Goal: Information Seeking & Learning: Learn about a topic

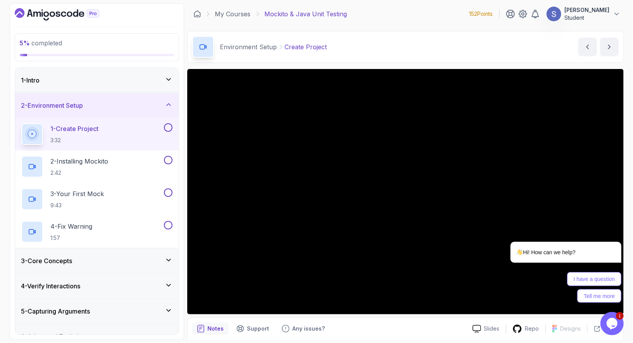
click at [66, 18] on icon "Dashboard" at bounding box center [57, 14] width 85 height 12
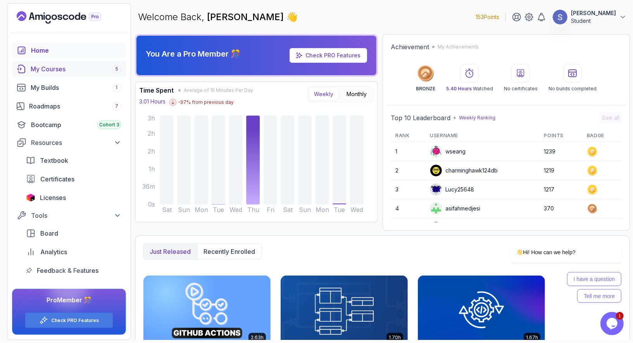
click at [61, 70] on div "My Courses 5" at bounding box center [76, 68] width 91 height 9
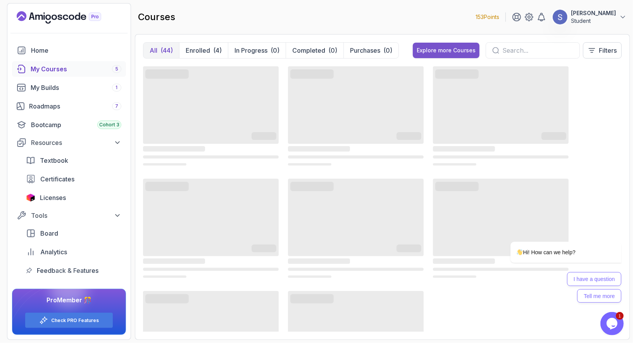
click at [453, 44] on button "Explore more Courses" at bounding box center [446, 51] width 67 height 16
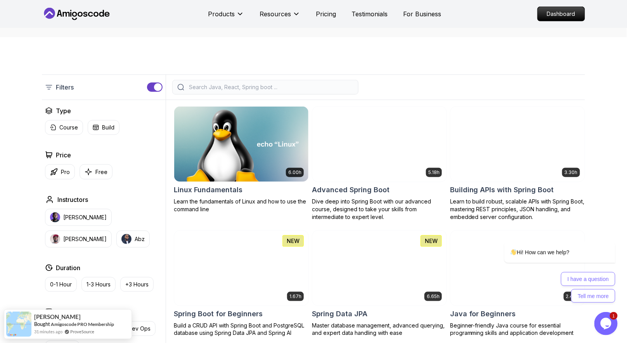
scroll to position [654, 0]
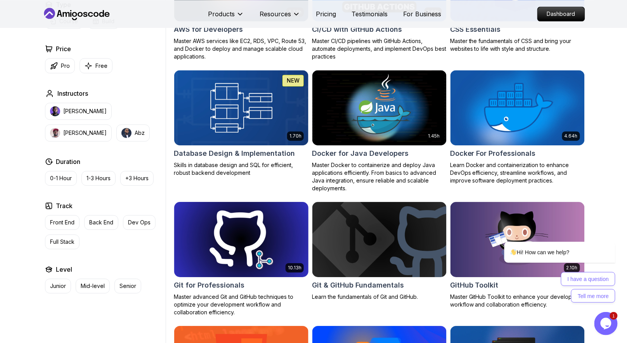
click at [271, 246] on img at bounding box center [241, 239] width 141 height 79
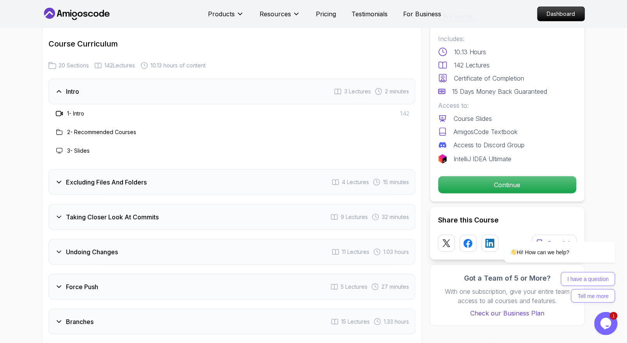
scroll to position [1065, 0]
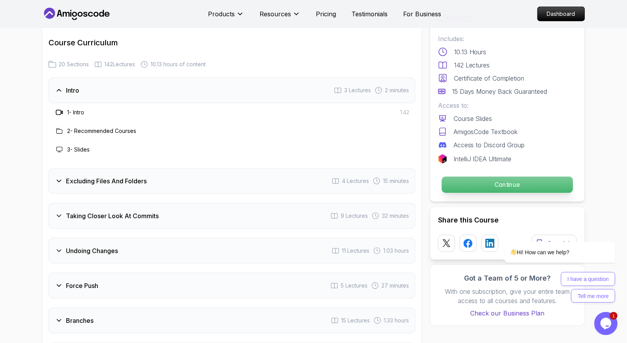
click at [477, 189] on p "Continue" at bounding box center [507, 185] width 131 height 16
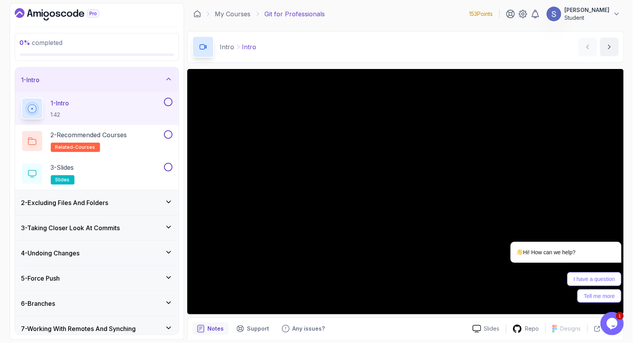
scroll to position [27, 0]
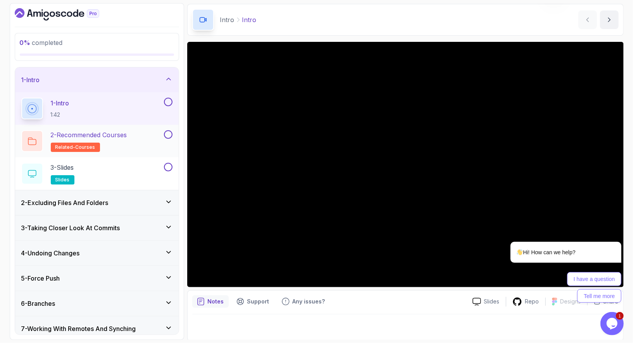
click at [148, 142] on div "2 - Recommended Courses related-courses" at bounding box center [91, 141] width 141 height 22
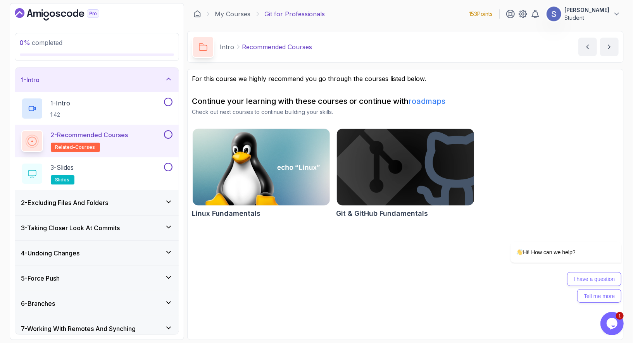
click at [384, 185] on img at bounding box center [405, 167] width 144 height 81
click at [38, 10] on icon "Dashboard" at bounding box center [57, 14] width 85 height 12
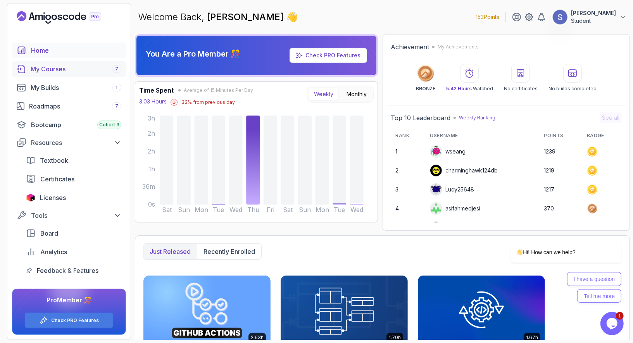
click at [50, 74] on link "My Courses 7" at bounding box center [69, 69] width 114 height 16
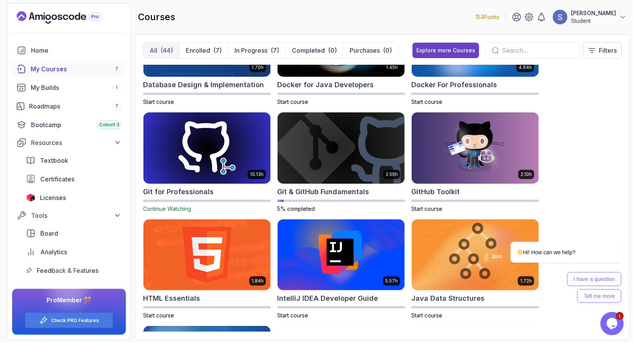
scroll to position [310, 0]
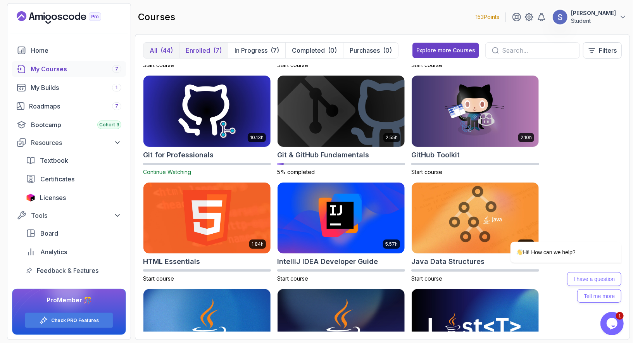
click at [195, 46] on p "Enrolled" at bounding box center [198, 50] width 24 height 9
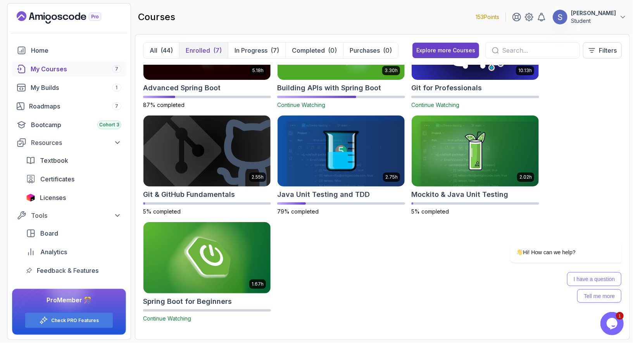
scroll to position [55, 0]
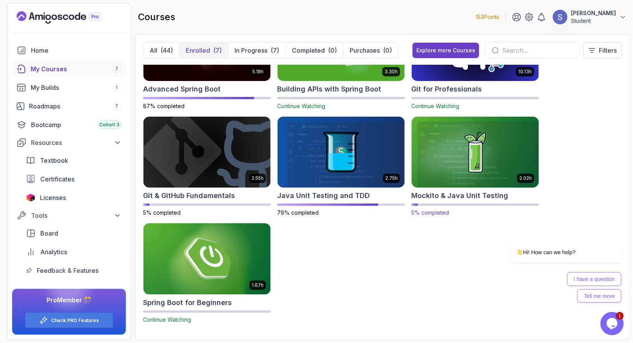
click at [472, 163] on img at bounding box center [475, 152] width 133 height 75
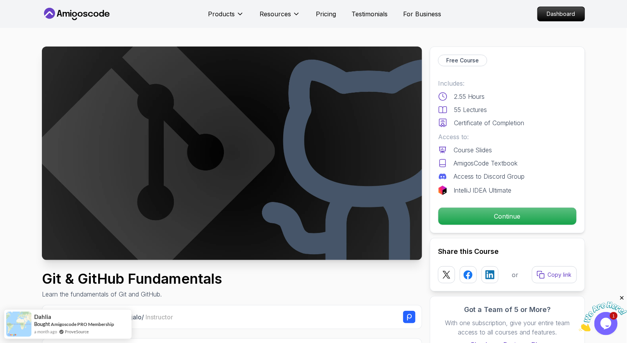
click at [496, 220] on p "Continue" at bounding box center [507, 216] width 131 height 16
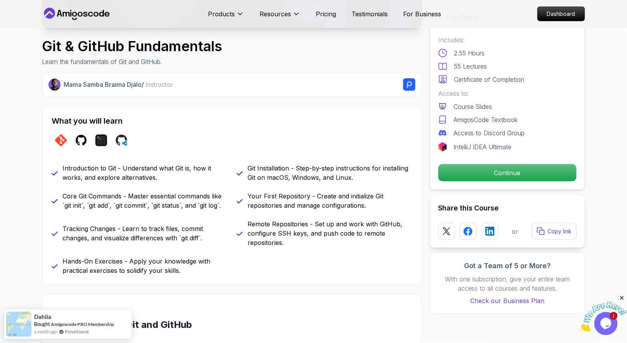
scroll to position [232, 0]
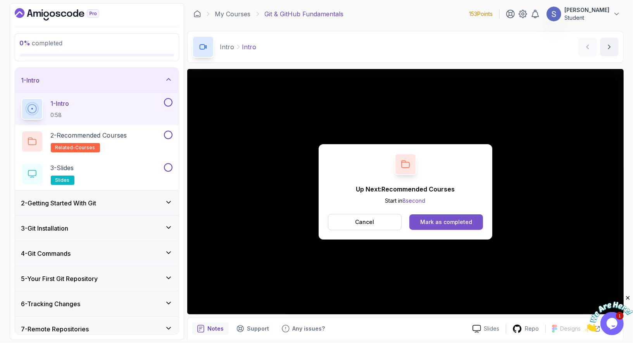
click at [452, 217] on button "Mark as completed" at bounding box center [445, 222] width 73 height 16
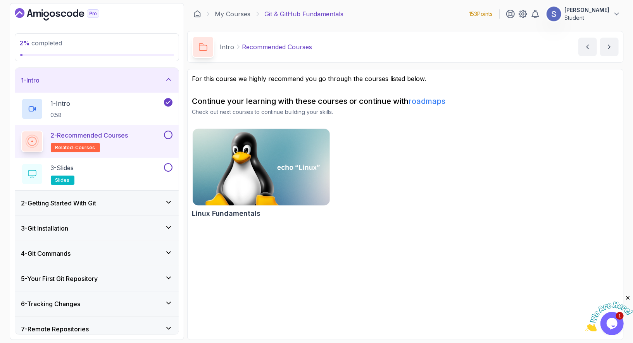
click at [167, 134] on button at bounding box center [168, 135] width 9 height 9
click at [136, 164] on div "3 - Slides slides" at bounding box center [91, 174] width 141 height 22
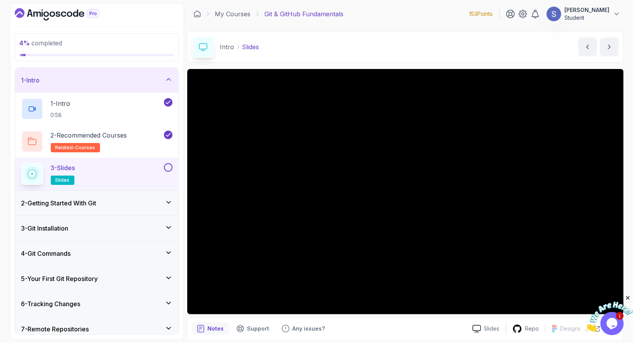
click at [169, 166] on button at bounding box center [168, 167] width 9 height 9
click at [168, 204] on icon at bounding box center [169, 203] width 8 height 8
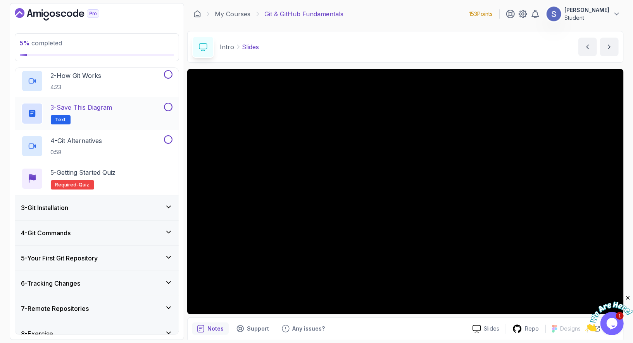
scroll to position [119, 0]
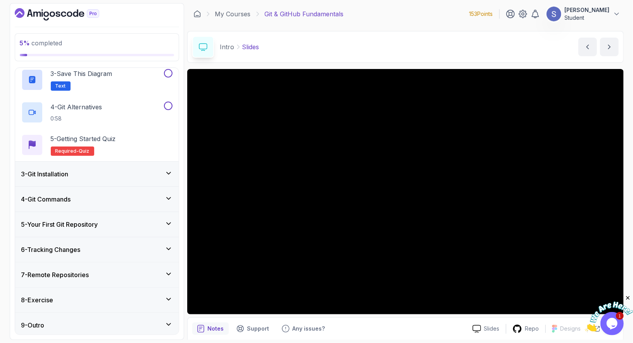
click at [120, 224] on div "5 - Your First Git Repository" at bounding box center [96, 224] width 151 height 9
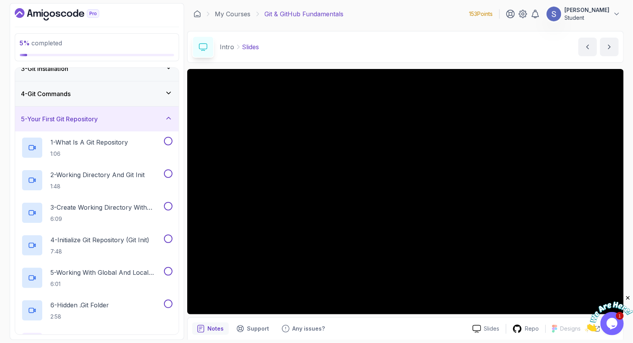
scroll to position [185, 0]
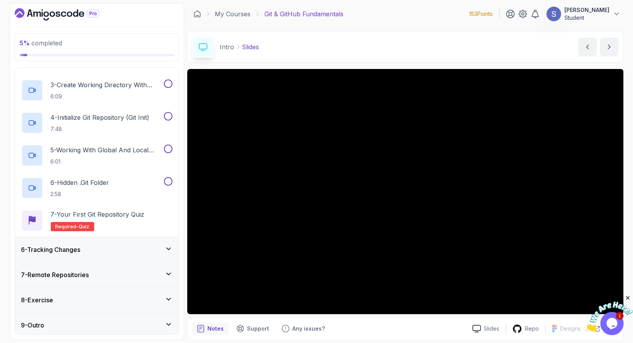
click at [113, 245] on div "6 - Tracking Changes" at bounding box center [96, 249] width 151 height 9
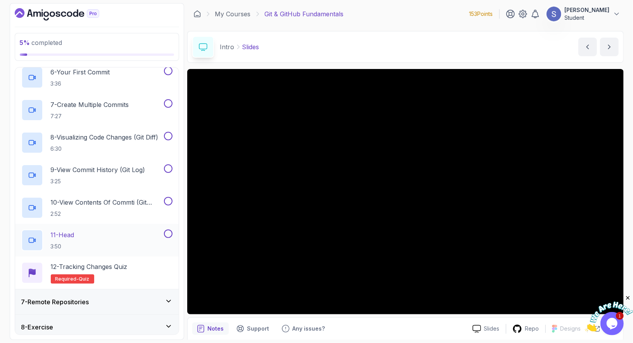
scroll to position [347, 0]
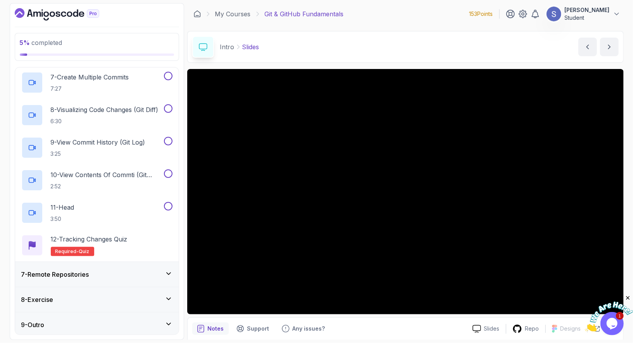
click at [109, 273] on div "7 - Remote Repositories" at bounding box center [96, 274] width 151 height 9
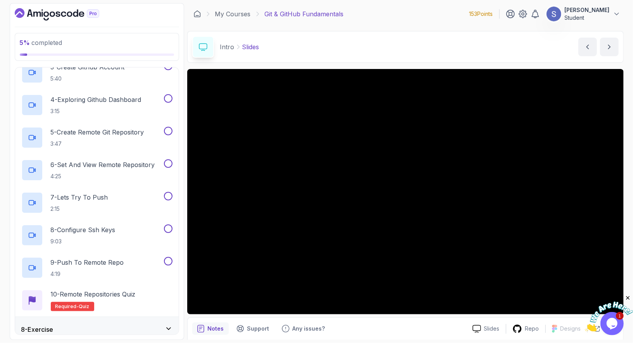
scroll to position [282, 0]
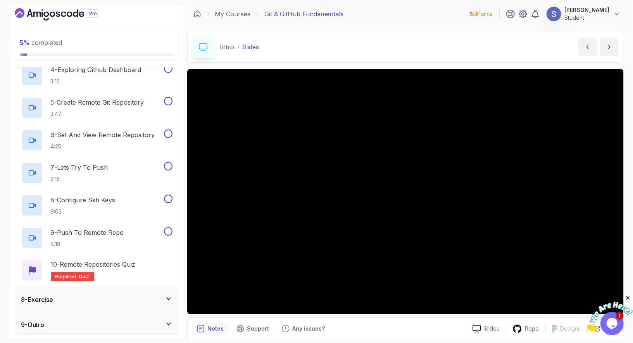
click at [107, 296] on div "8 - Exercise" at bounding box center [96, 299] width 151 height 9
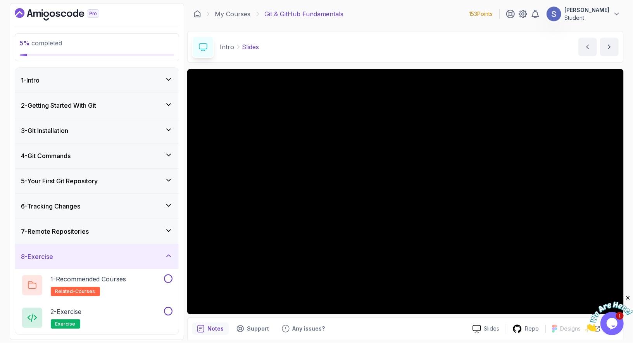
scroll to position [54, 0]
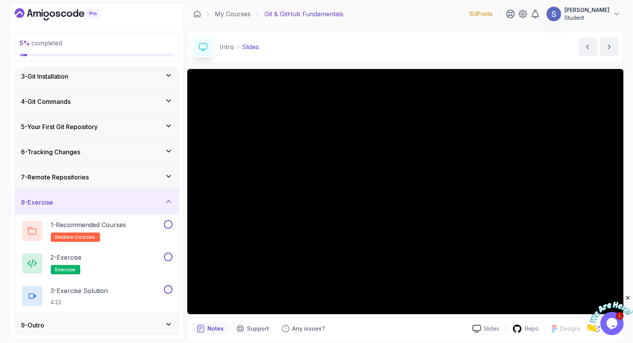
click at [103, 321] on div "9 - Outro" at bounding box center [96, 325] width 151 height 9
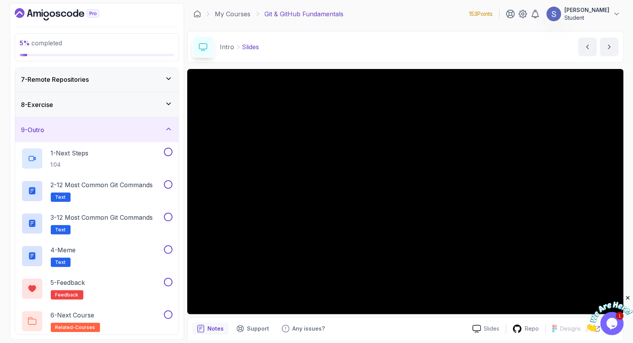
scroll to position [0, 0]
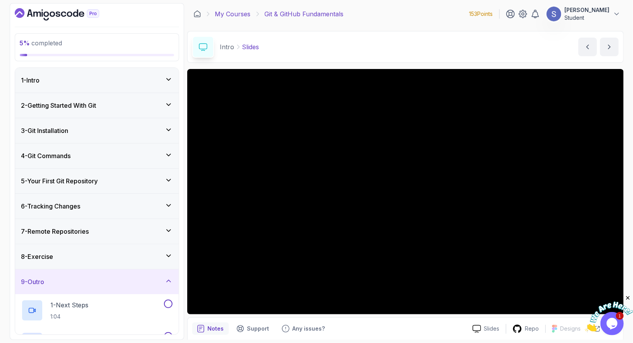
click at [235, 11] on link "My Courses" at bounding box center [233, 13] width 36 height 9
